Goal: Task Accomplishment & Management: Use online tool/utility

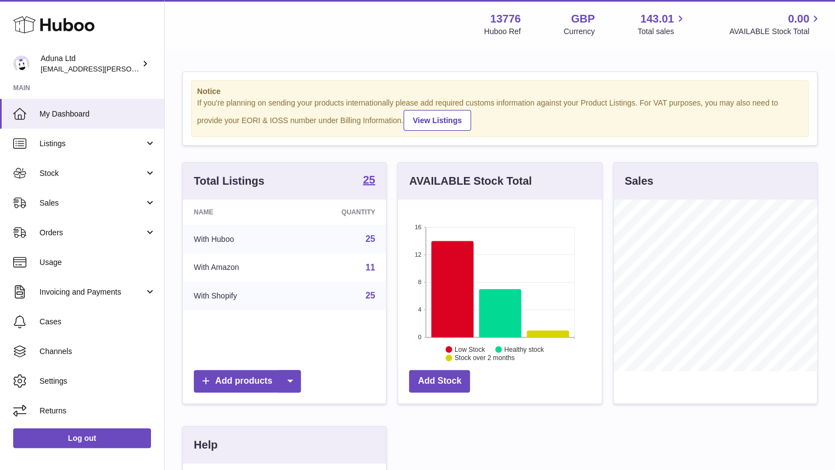
scroll to position [171, 207]
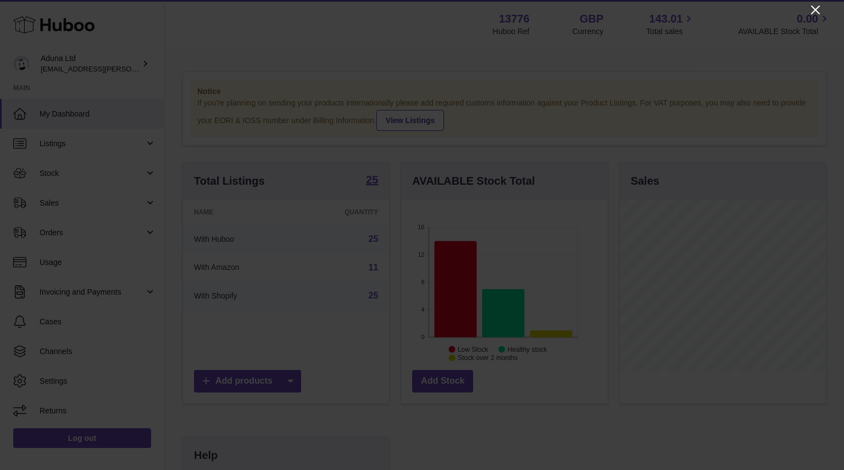
click at [816, 10] on icon "Close" at bounding box center [815, 9] width 9 height 9
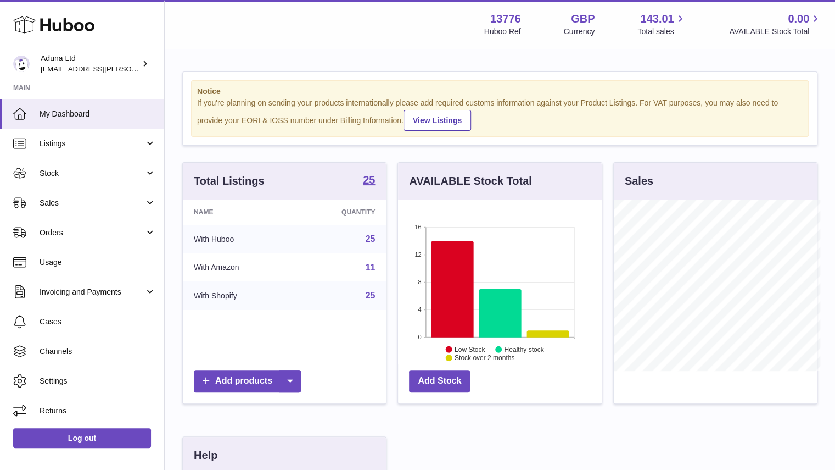
scroll to position [549068, 549036]
click at [110, 199] on span "Sales" at bounding box center [92, 203] width 105 height 10
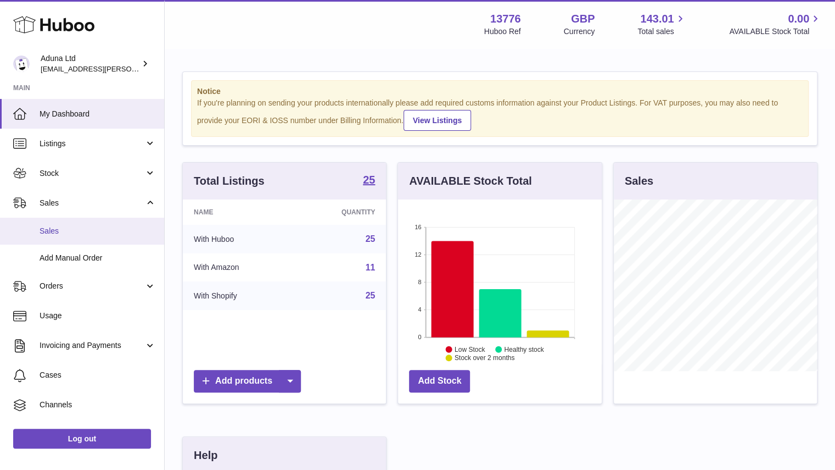
click at [106, 222] on link "Sales" at bounding box center [82, 230] width 164 height 27
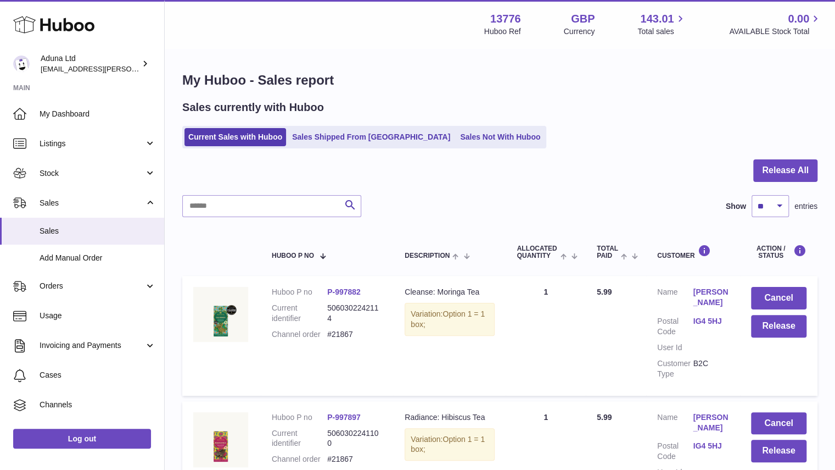
click at [426, 124] on div "Sales currently with Huboo Current Sales with Huboo Sales Shipped From [GEOGRAP…" at bounding box center [499, 124] width 635 height 48
click at [456, 131] on link "Sales Not With Huboo" at bounding box center [500, 137] width 88 height 18
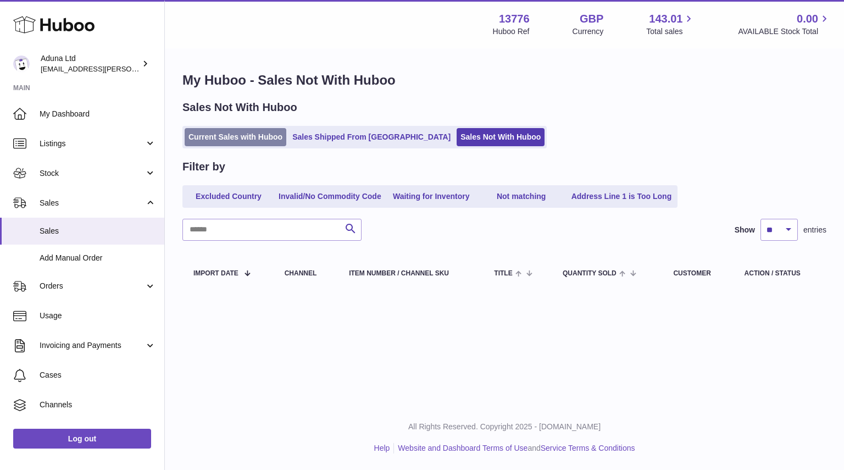
click at [247, 136] on link "Current Sales with Huboo" at bounding box center [236, 137] width 102 height 18
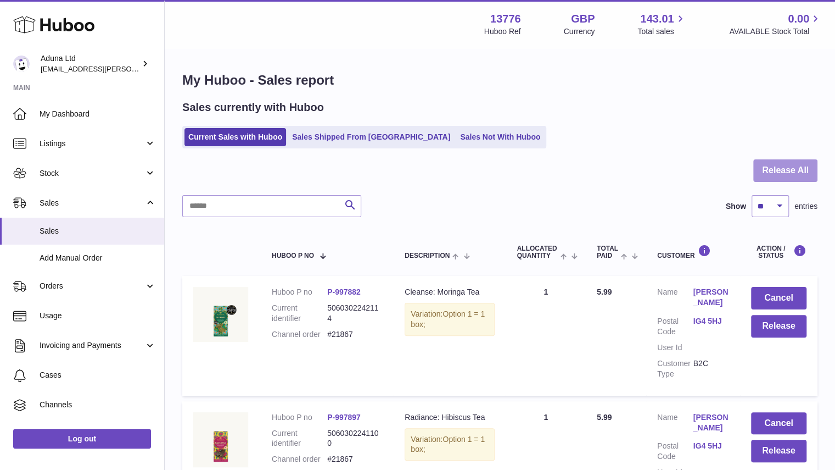
click at [763, 160] on button "Release All" at bounding box center [786, 170] width 64 height 23
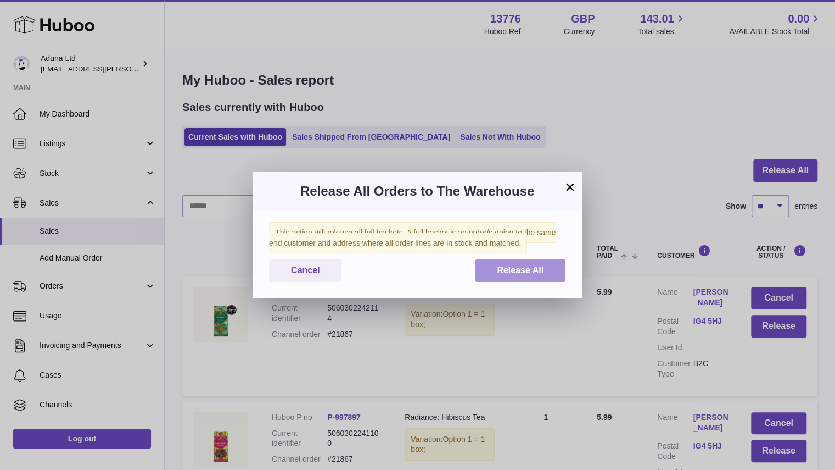
click at [518, 271] on span "Release All" at bounding box center [520, 269] width 47 height 9
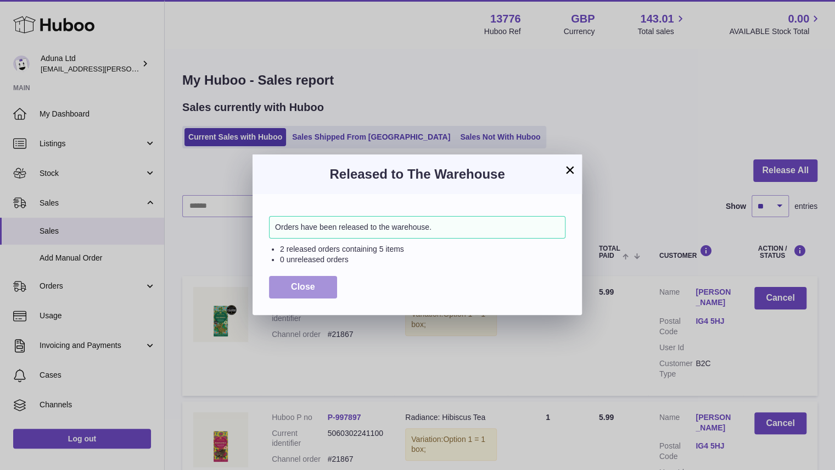
click at [321, 291] on button "Close" at bounding box center [303, 287] width 68 height 23
